Goal: Transaction & Acquisition: Purchase product/service

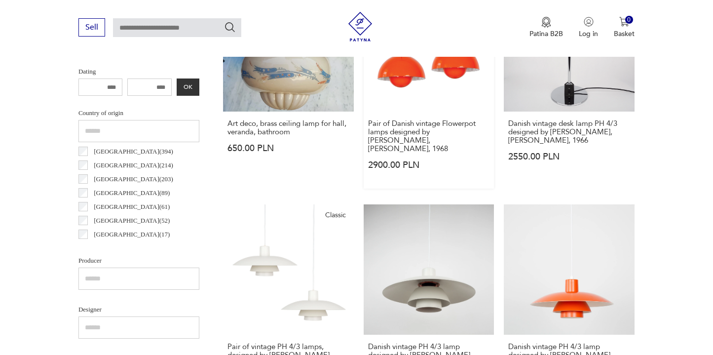
scroll to position [365, 0]
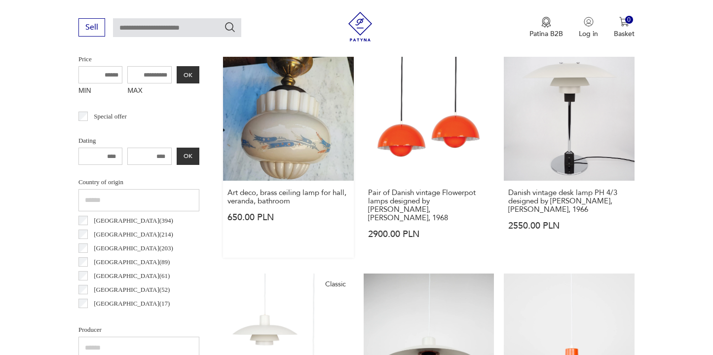
click at [254, 111] on link "Art deco, brass ceiling lamp for hall, veranda, bathroom 650.00 PLN" at bounding box center [288, 154] width 131 height 208
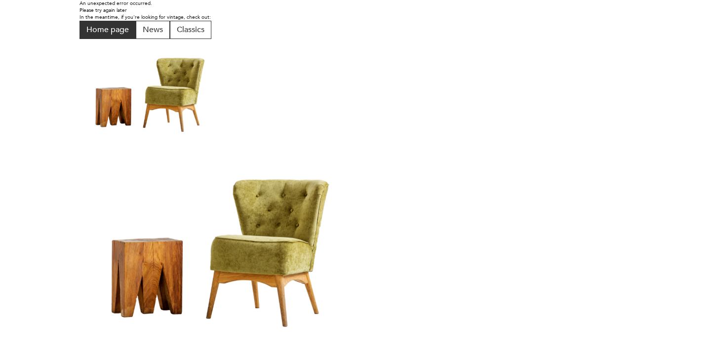
click at [107, 30] on font "Home page" at bounding box center [107, 29] width 42 height 11
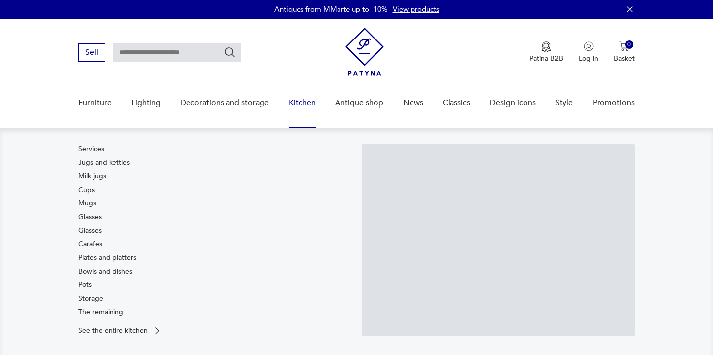
click at [303, 99] on font "Kitchen" at bounding box center [302, 102] width 27 height 11
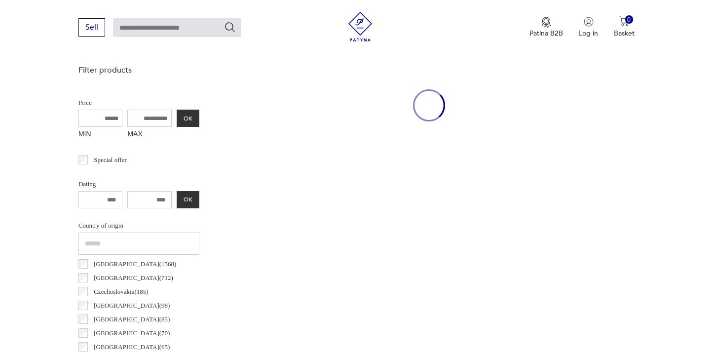
scroll to position [321, 0]
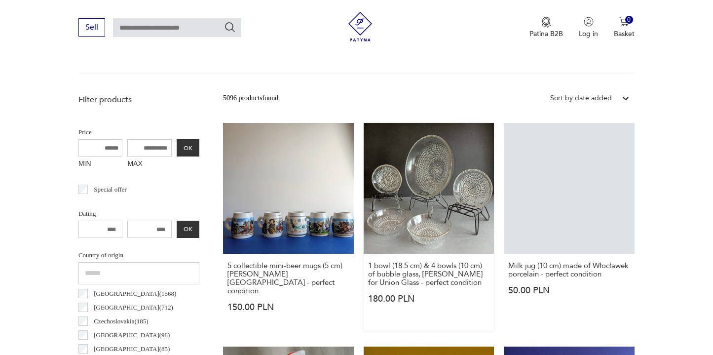
click at [454, 188] on link "1 bowl (18.5 cm) & 4 bowls (10 cm) of bubble glass, [PERSON_NAME] for Union Gla…" at bounding box center [429, 227] width 131 height 208
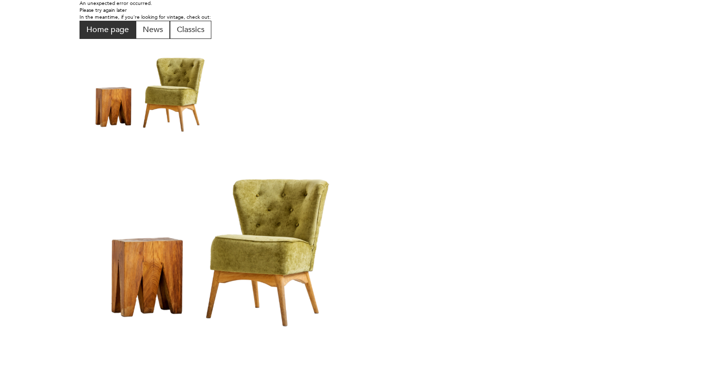
click at [92, 28] on font "Home page" at bounding box center [107, 29] width 42 height 11
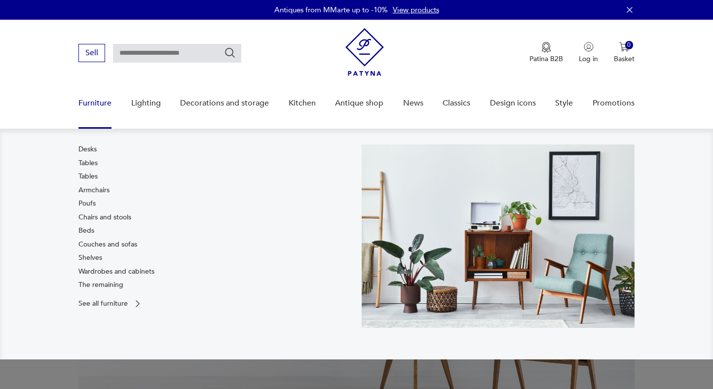
click at [101, 114] on link "Furniture" at bounding box center [94, 103] width 33 height 38
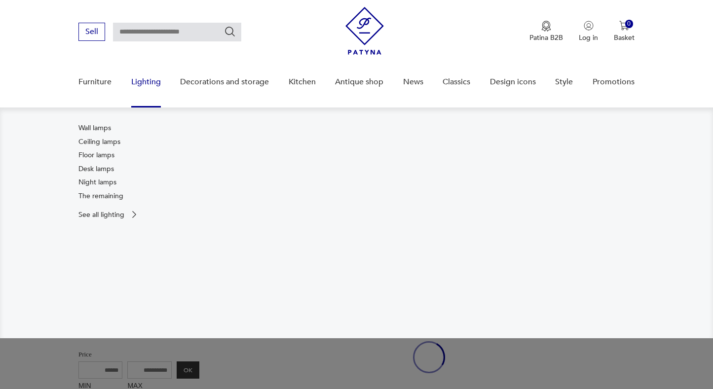
scroll to position [255, 0]
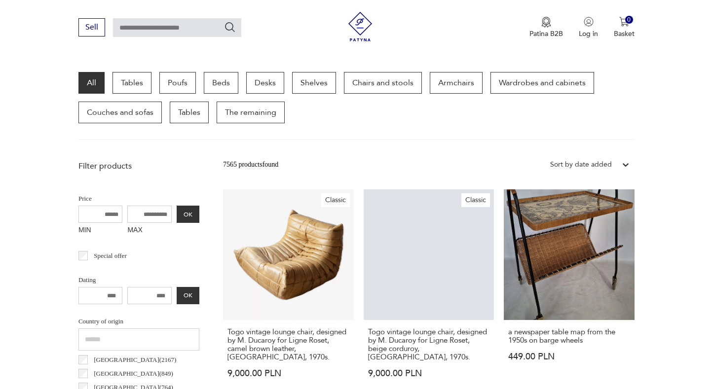
click at [302, 241] on link "Classic Togo vintage lounge chair, designed by M. Ducaroy for Ligne Roset, came…" at bounding box center [288, 294] width 131 height 208
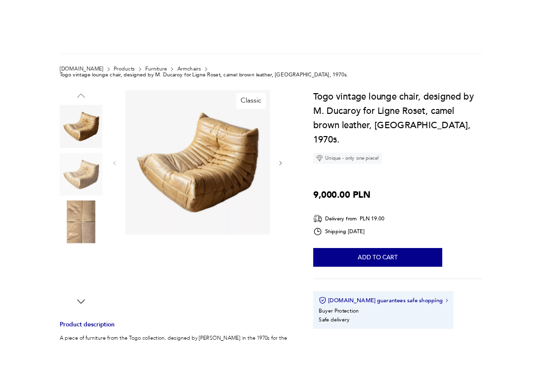
scroll to position [103, 0]
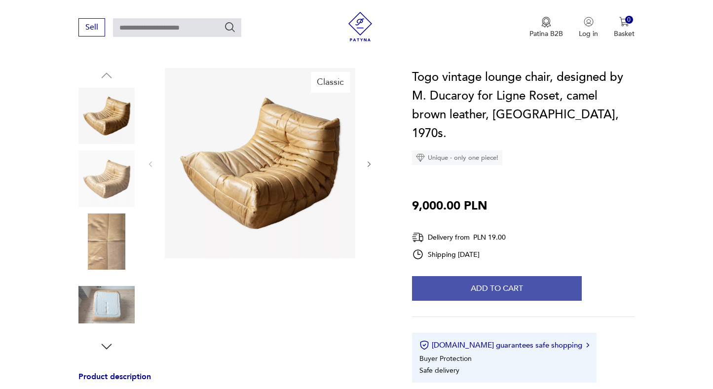
click at [532, 276] on button "Add to cart" at bounding box center [497, 288] width 170 height 25
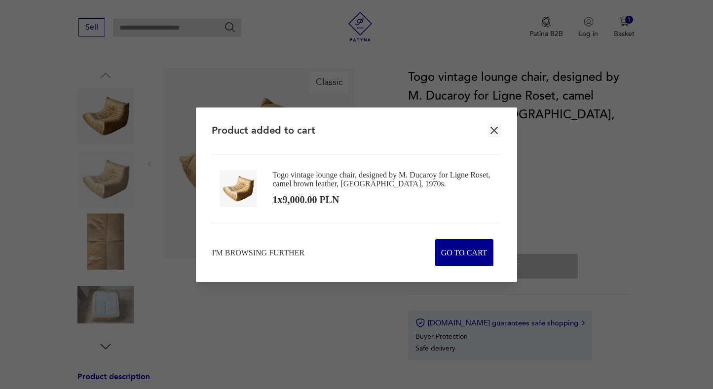
click at [496, 129] on icon "button" at bounding box center [494, 130] width 7 height 7
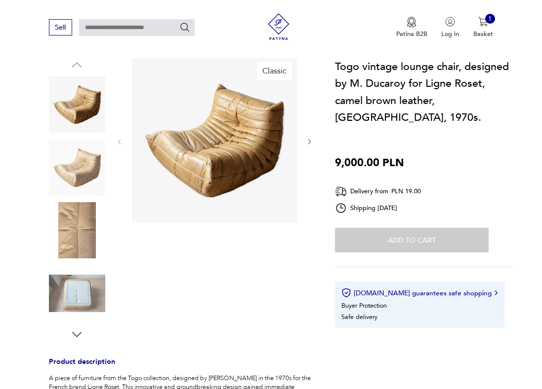
scroll to position [322, 0]
